Goal: Information Seeking & Learning: Learn about a topic

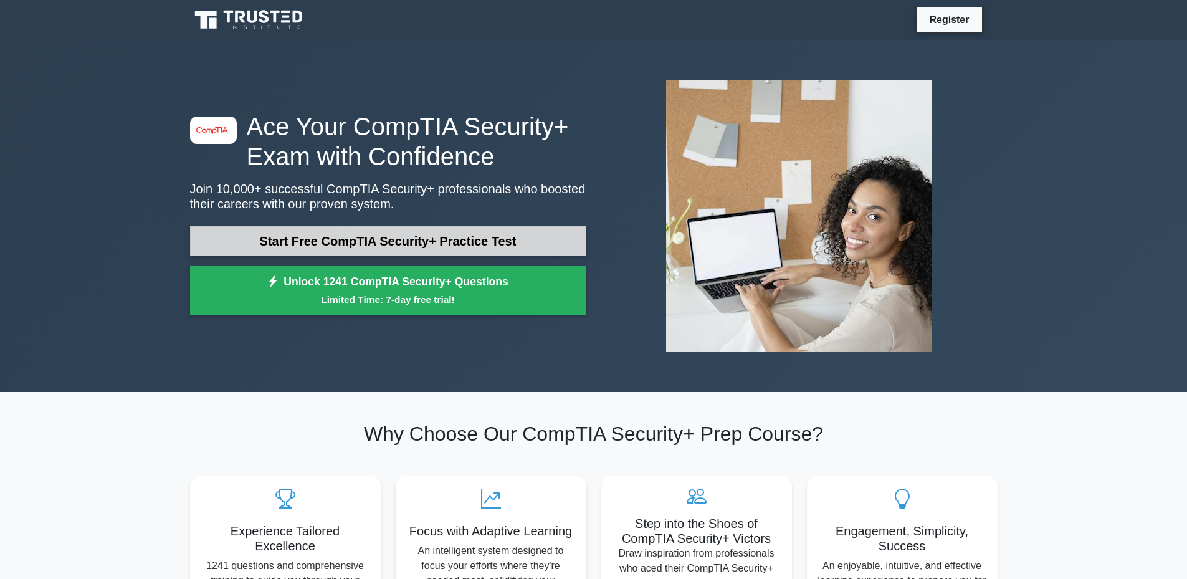
click at [380, 240] on link "Start Free CompTIA Security+ Practice Test" at bounding box center [388, 241] width 396 height 30
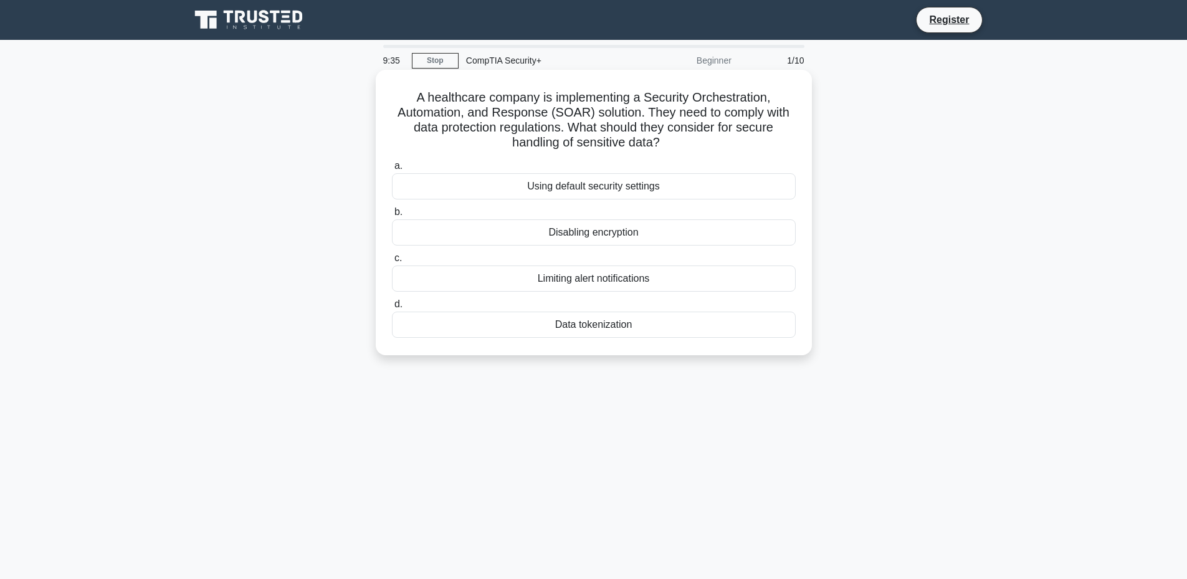
click at [618, 191] on div "Using default security settings" at bounding box center [594, 186] width 404 height 26
click at [392, 170] on input "a. Using default security settings" at bounding box center [392, 166] width 0 height 8
click at [615, 189] on div "Role-based access control (RBAC)" at bounding box center [594, 186] width 404 height 26
click at [392, 170] on input "a. Role-based access control (RBAC)" at bounding box center [392, 166] width 0 height 8
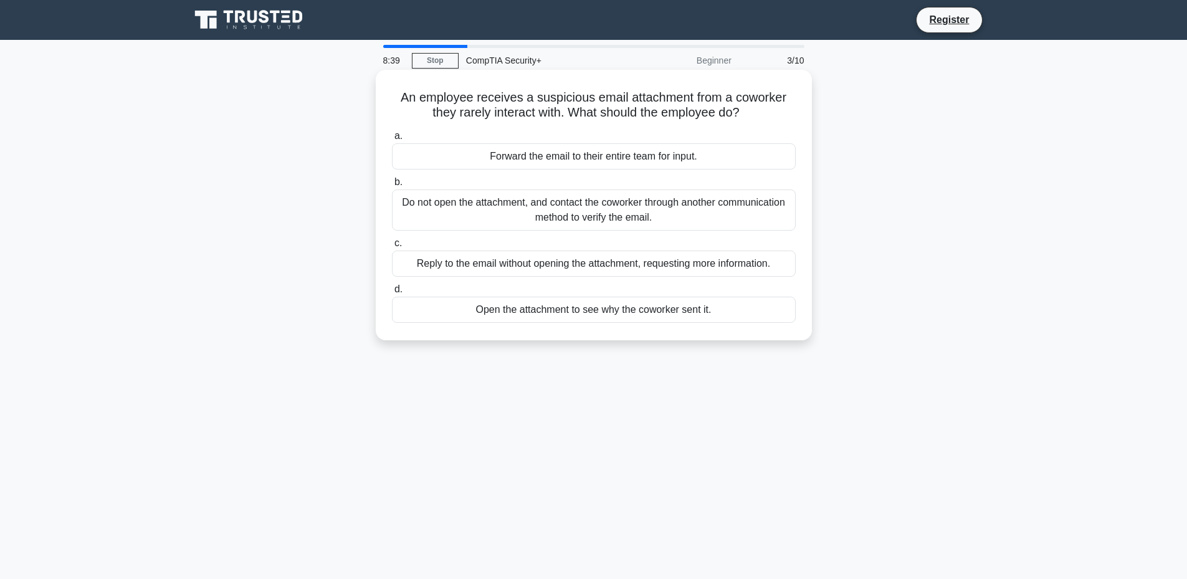
click at [590, 217] on div "Do not open the attachment, and contact the coworker through another communicat…" at bounding box center [594, 209] width 404 height 41
click at [392, 186] on input "b. Do not open the attachment, and contact the coworker through another communi…" at bounding box center [392, 182] width 0 height 8
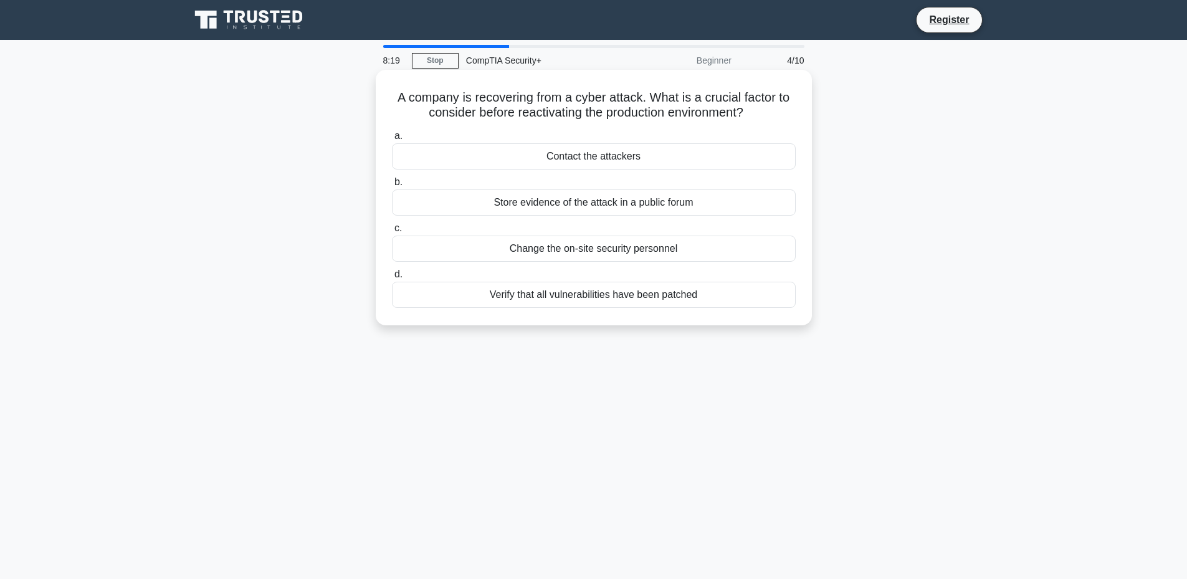
click at [562, 299] on div "Verify that all vulnerabilities have been patched" at bounding box center [594, 295] width 404 height 26
click at [392, 279] on input "d. Verify that all vulnerabilities have been patched" at bounding box center [392, 274] width 0 height 8
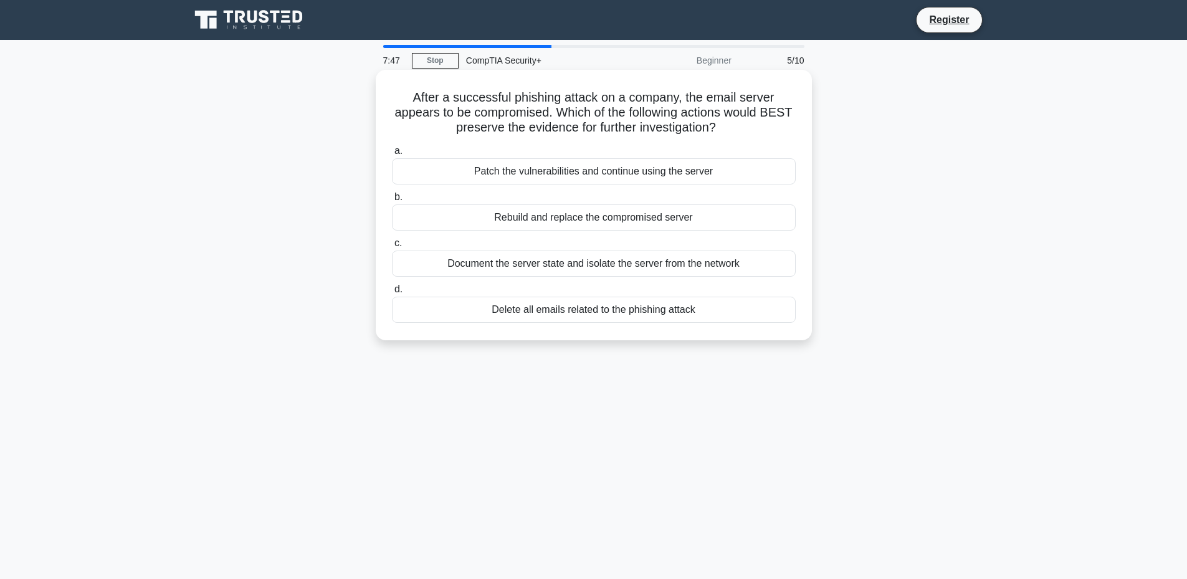
click at [565, 264] on div "Document the server state and isolate the server from the network" at bounding box center [594, 264] width 404 height 26
click at [392, 247] on input "c. Document the server state and isolate the server from the network" at bounding box center [392, 243] width 0 height 8
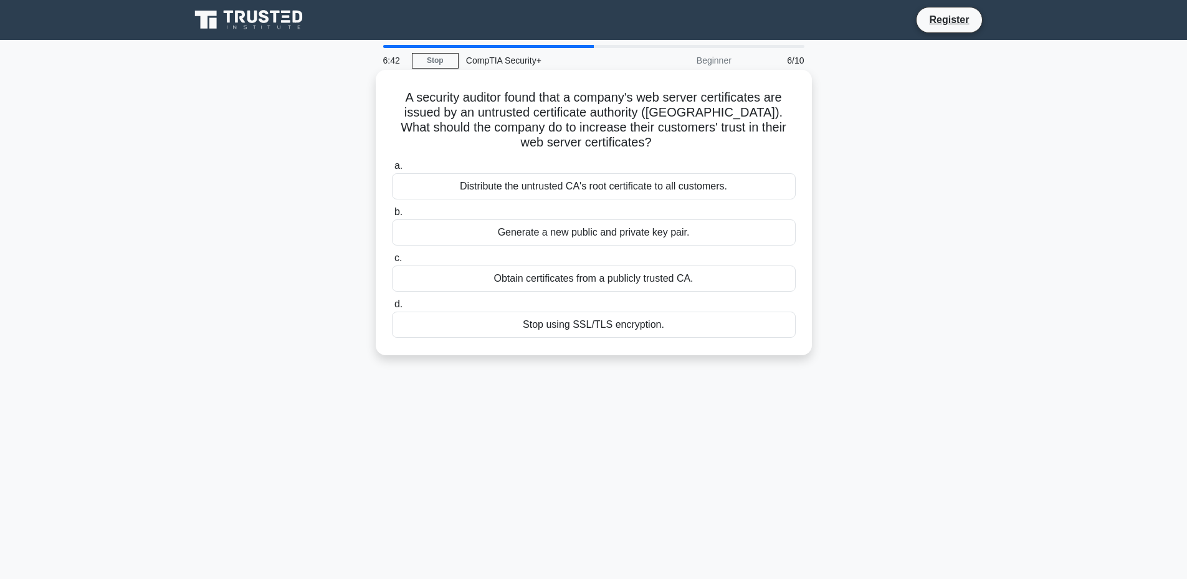
click at [625, 275] on div "Obtain certificates from a publicly trusted CA." at bounding box center [594, 279] width 404 height 26
click at [392, 262] on input "c. Obtain certificates from a publicly trusted CA." at bounding box center [392, 258] width 0 height 8
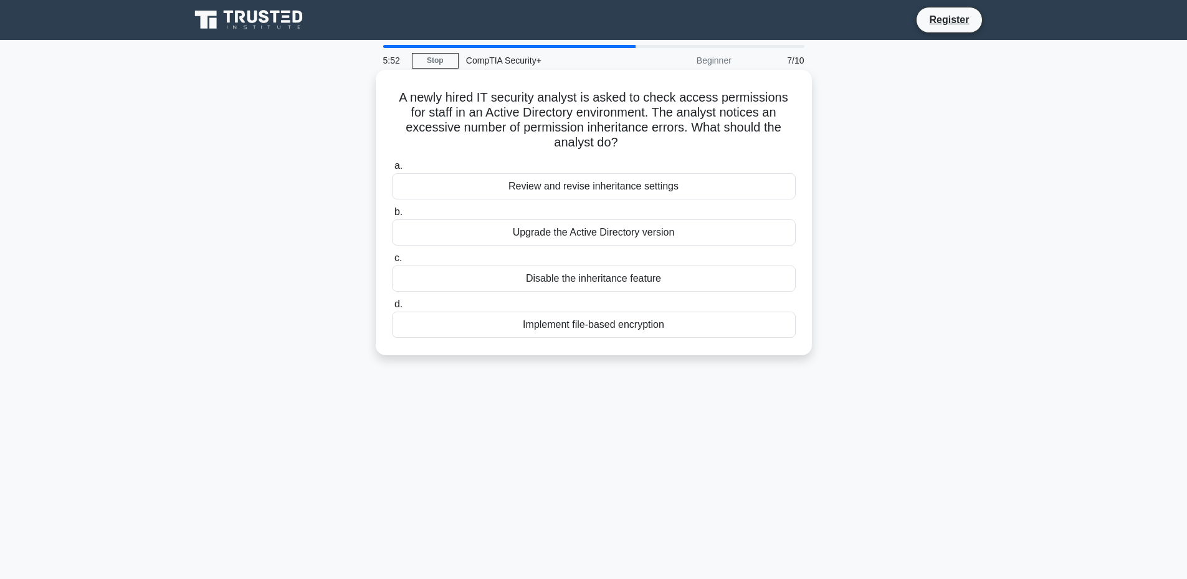
click at [678, 189] on div "Review and revise inheritance settings" at bounding box center [594, 186] width 404 height 26
click at [392, 170] on input "a. Review and revise inheritance settings" at bounding box center [392, 166] width 0 height 8
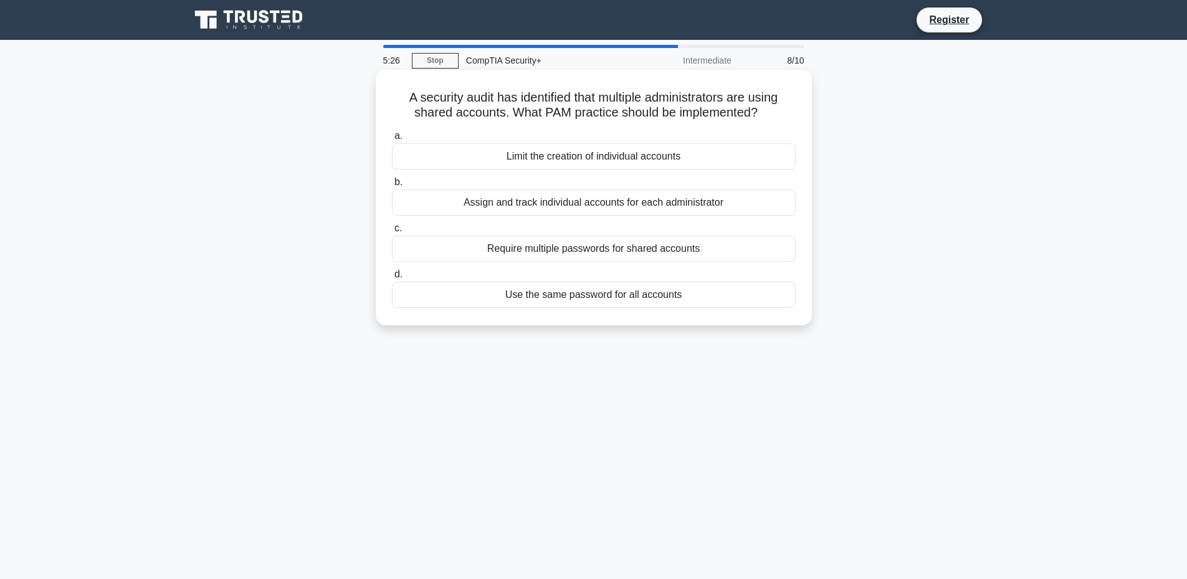
click at [686, 196] on div "Assign and track individual accounts for each administrator" at bounding box center [594, 202] width 404 height 26
click at [392, 186] on input "b. Assign and track individual accounts for each administrator" at bounding box center [392, 182] width 0 height 8
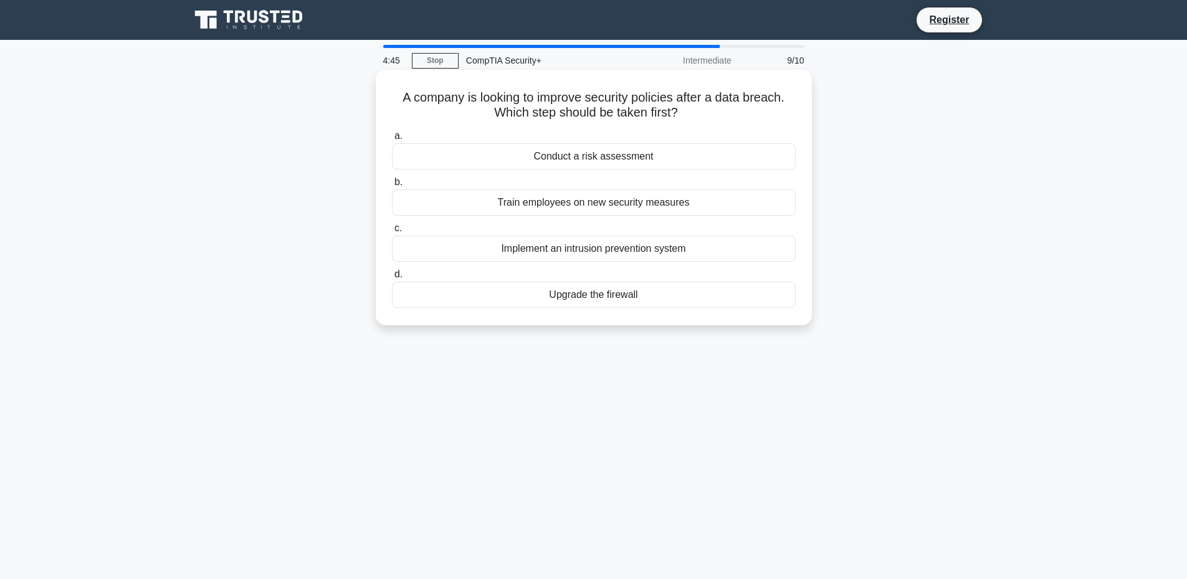
click at [661, 289] on div "Upgrade the firewall" at bounding box center [594, 295] width 404 height 26
click at [392, 279] on input "d. Upgrade the firewall" at bounding box center [392, 274] width 0 height 8
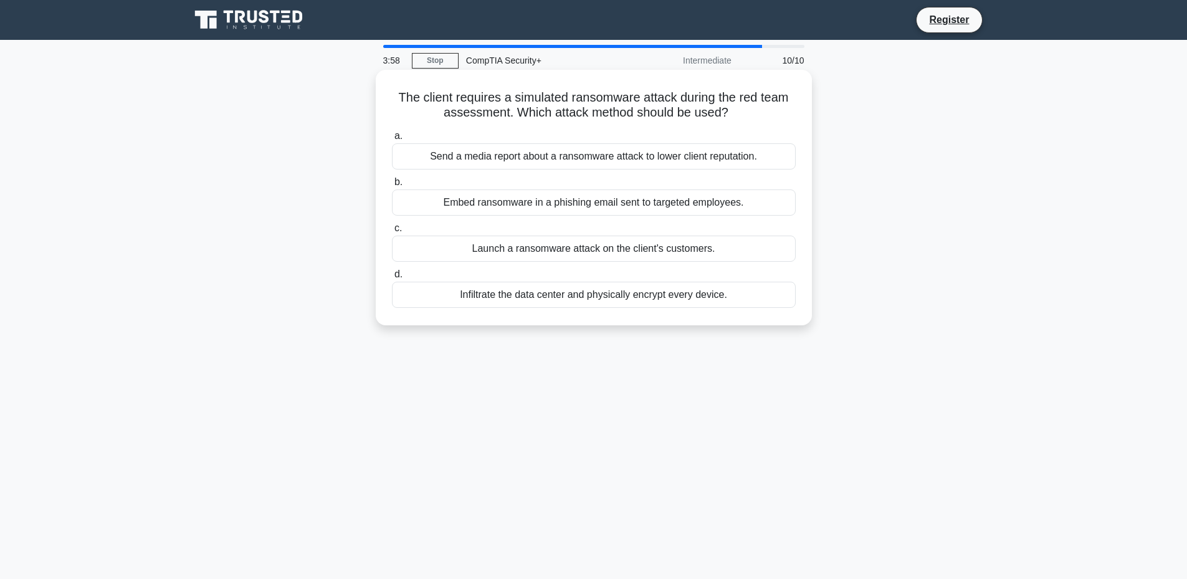
click at [650, 207] on div "Embed ransomware in a phishing email sent to targeted employees." at bounding box center [594, 202] width 404 height 26
click at [392, 186] on input "b. Embed ransomware in a phishing email sent to targeted employees." at bounding box center [392, 182] width 0 height 8
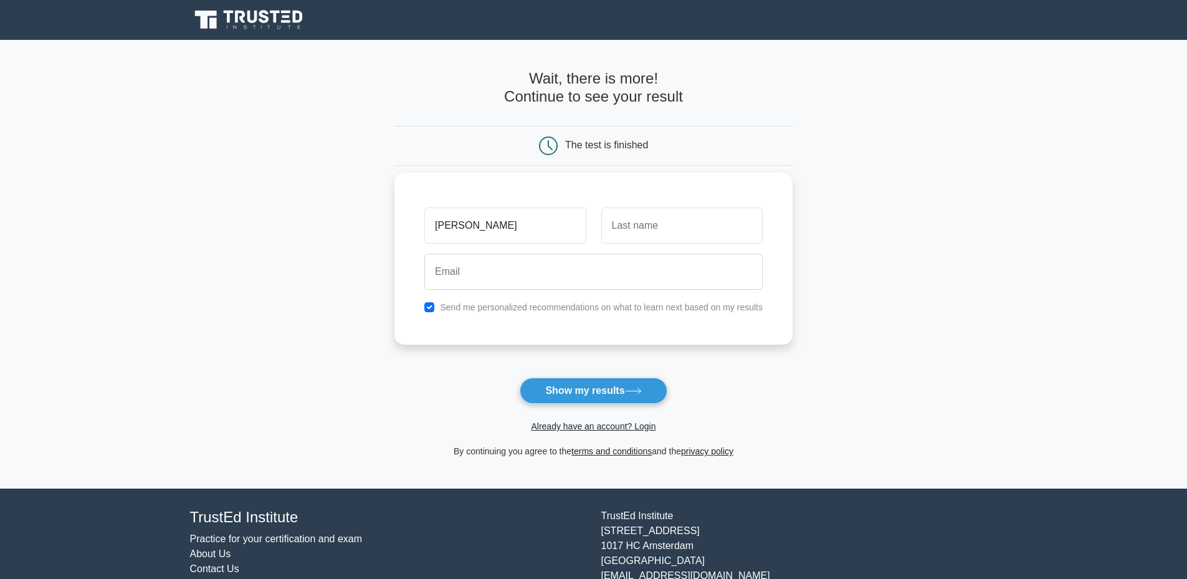
type input "[PERSON_NAME]"
type input "Thomas"
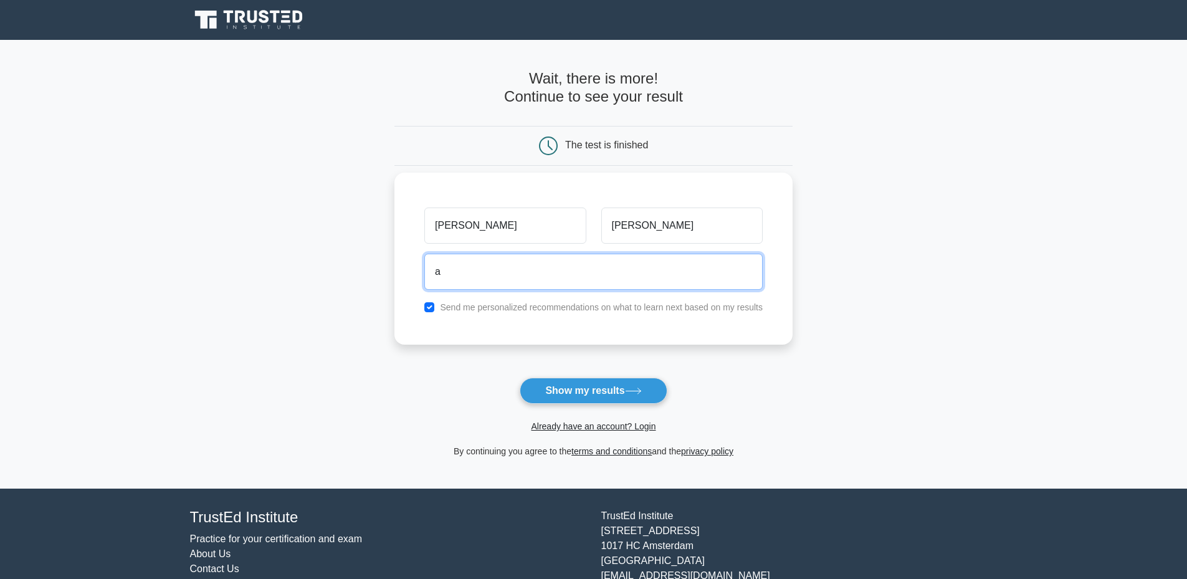
click at [520, 378] on button "Show my results" at bounding box center [593, 391] width 147 height 26
type input "annettethomasmarie@gmail.com"
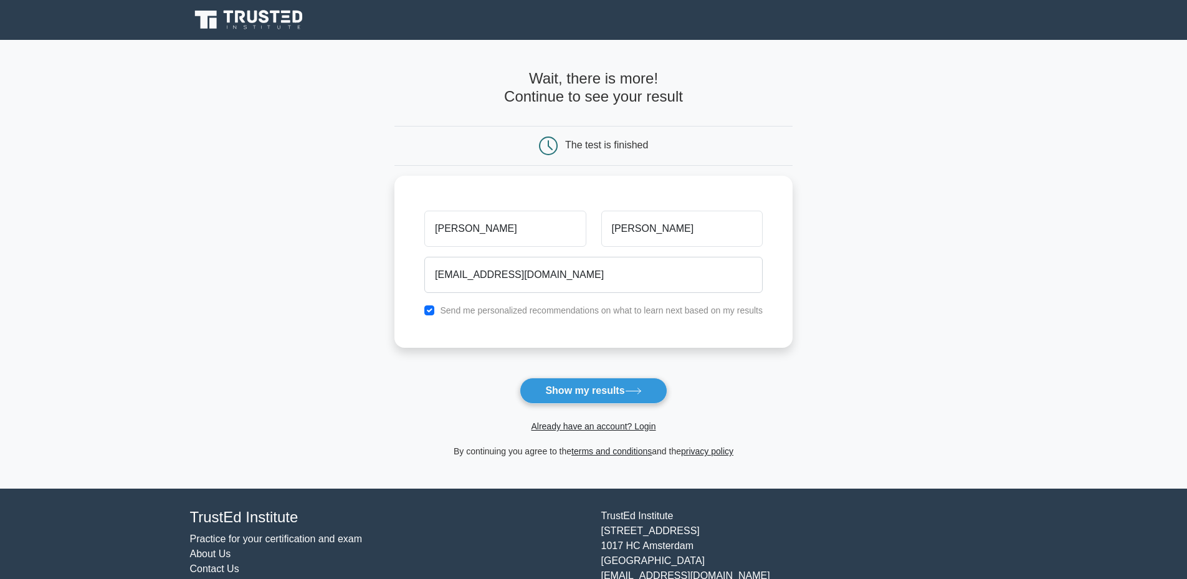
click at [428, 365] on form "Wait, there is more! Continue to see your result The test is finished Annette" at bounding box center [594, 264] width 398 height 389
click at [563, 393] on button "Show my results" at bounding box center [593, 391] width 147 height 26
